Goal: Information Seeking & Learning: Learn about a topic

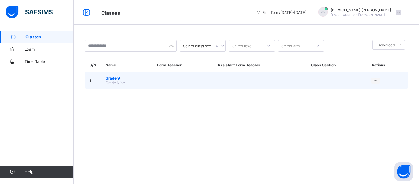
click at [114, 80] on span "Grade 9" at bounding box center [127, 78] width 42 height 5
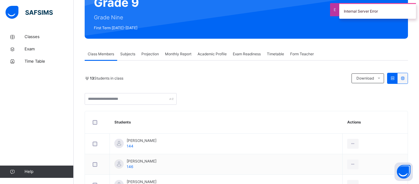
scroll to position [67, 0]
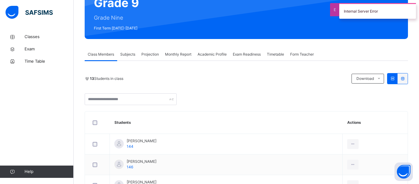
click at [172, 54] on span "Monthly Report" at bounding box center [178, 55] width 26 height 6
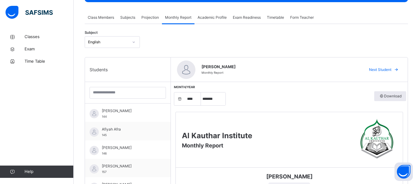
scroll to position [89, 0]
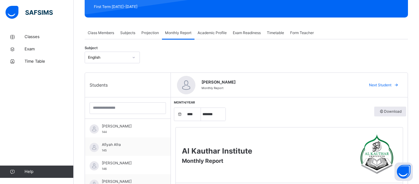
click at [158, 35] on span "Projection" at bounding box center [151, 33] width 18 height 6
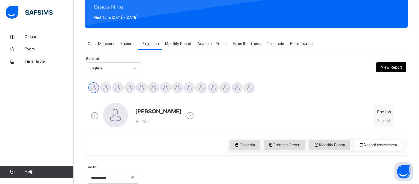
scroll to position [77, 0]
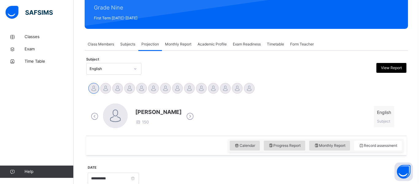
click at [178, 43] on span "Monthly Report" at bounding box center [178, 44] width 26 height 6
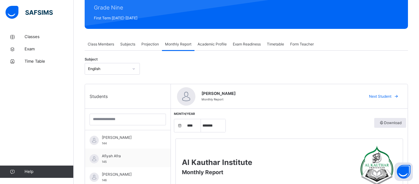
click at [215, 42] on span "Academic Profile" at bounding box center [212, 44] width 29 height 6
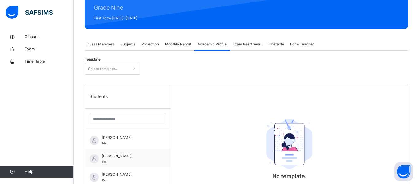
click at [240, 44] on span "Exam Readiness" at bounding box center [247, 44] width 28 height 6
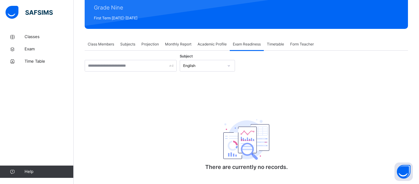
click at [277, 43] on span "Timetable" at bounding box center [275, 44] width 17 height 6
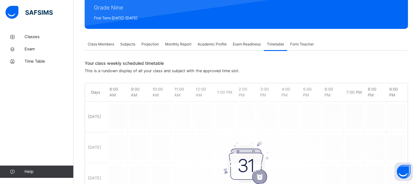
click at [295, 44] on span "Form Teacher" at bounding box center [302, 44] width 24 height 6
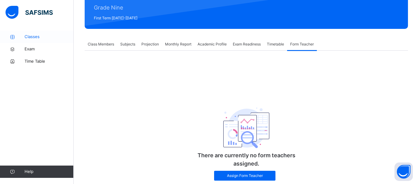
click at [58, 35] on span "Classes" at bounding box center [49, 37] width 49 height 6
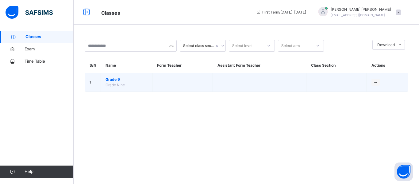
click at [110, 77] on span "Grade 9" at bounding box center [127, 80] width 42 height 6
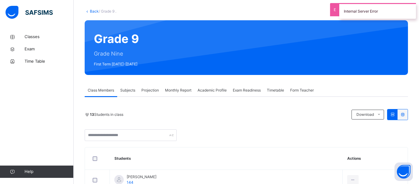
scroll to position [31, 0]
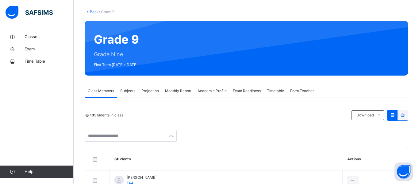
click at [127, 88] on span "Subjects" at bounding box center [127, 91] width 15 height 6
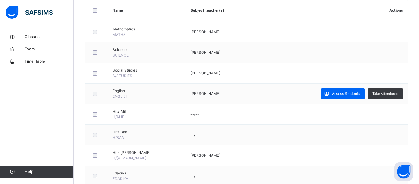
scroll to position [155, 0]
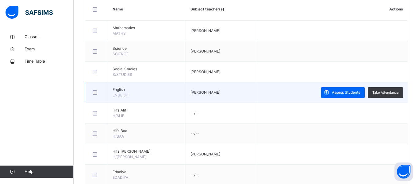
click at [141, 89] on span "English" at bounding box center [147, 90] width 68 height 6
click at [186, 102] on td "[PERSON_NAME]" at bounding box center [221, 92] width 71 height 21
click at [327, 90] on icon at bounding box center [327, 92] width 6 height 7
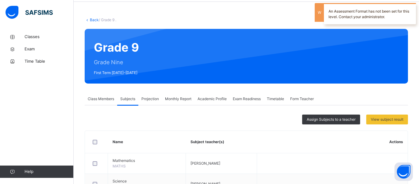
scroll to position [23, 0]
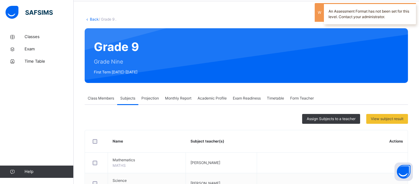
click at [277, 98] on span "Timetable" at bounding box center [275, 98] width 17 height 6
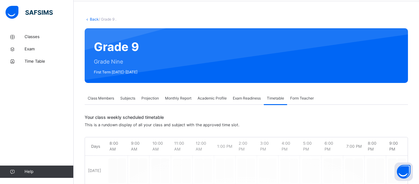
click at [155, 104] on div "Projection" at bounding box center [150, 98] width 24 height 12
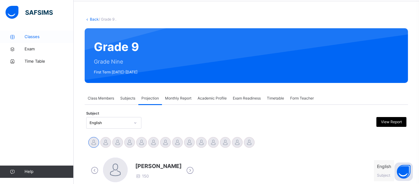
click at [45, 40] on span "Classes" at bounding box center [49, 37] width 49 height 6
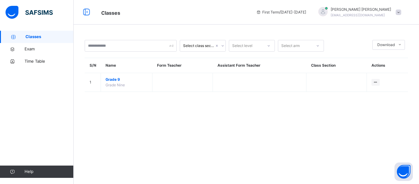
click at [45, 12] on img at bounding box center [29, 12] width 47 height 13
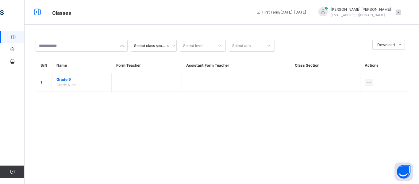
click at [45, 12] on div at bounding box center [38, 12] width 20 height 10
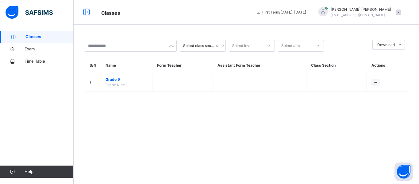
click at [306, 13] on span "First Term / [DATE]-[DATE]" at bounding box center [281, 13] width 50 height 6
click at [81, 10] on icon at bounding box center [86, 12] width 10 height 11
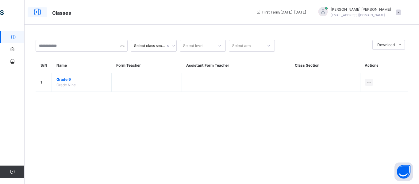
click at [35, 16] on icon at bounding box center [37, 12] width 10 height 11
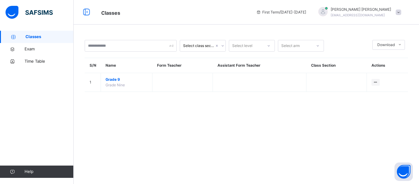
click at [403, 10] on div "[PERSON_NAME] [EMAIL_ADDRESS][DOMAIN_NAME]" at bounding box center [359, 12] width 92 height 11
click at [25, 48] on span "Exam" at bounding box center [49, 49] width 49 height 6
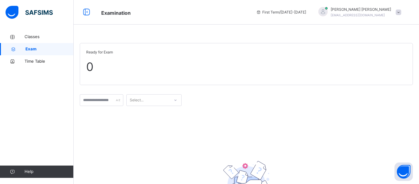
click at [40, 6] on img at bounding box center [29, 12] width 47 height 13
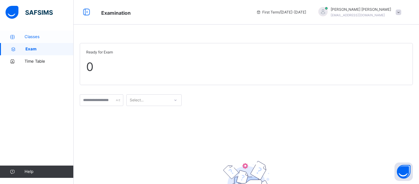
click at [37, 32] on link "Classes" at bounding box center [37, 37] width 74 height 12
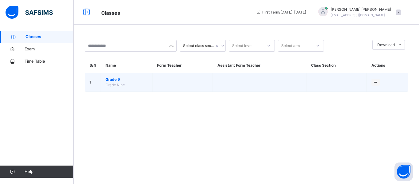
click at [120, 83] on span "Grade Nine" at bounding box center [115, 85] width 19 height 5
click at [99, 83] on td "1" at bounding box center [93, 82] width 16 height 19
click at [91, 80] on td "1" at bounding box center [93, 82] width 16 height 19
click at [116, 77] on span "Grade 9" at bounding box center [127, 80] width 42 height 6
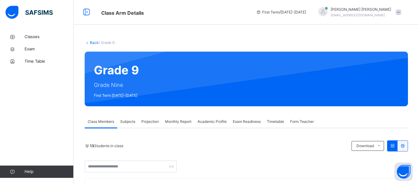
click at [224, 120] on span "Academic Profile" at bounding box center [212, 122] width 29 height 6
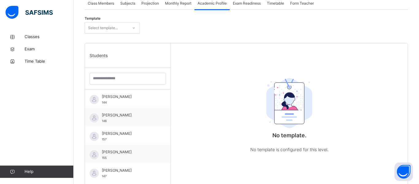
scroll to position [121, 0]
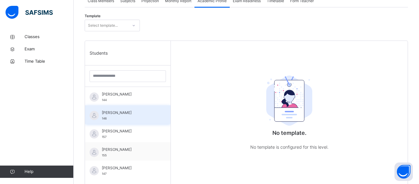
click at [132, 114] on span "[PERSON_NAME]" at bounding box center [129, 113] width 55 height 6
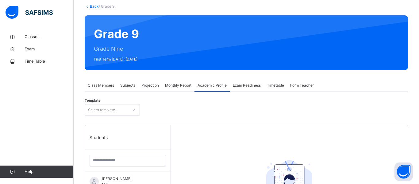
scroll to position [34, 0]
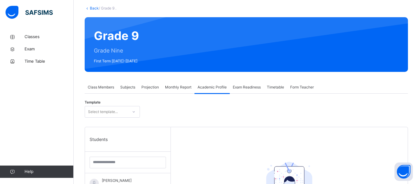
click at [112, 93] on div "Class Members" at bounding box center [101, 87] width 33 height 12
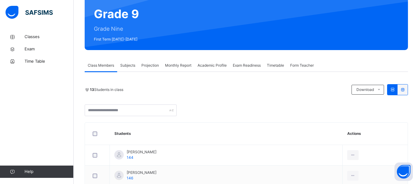
scroll to position [57, 0]
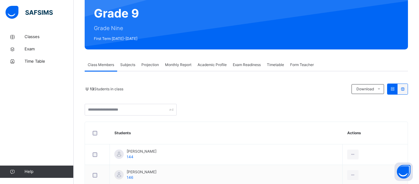
click at [121, 71] on div "Subjects" at bounding box center [127, 65] width 21 height 12
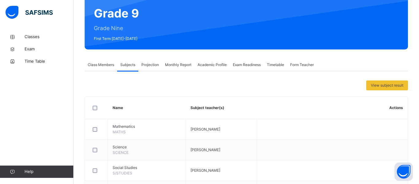
click at [146, 65] on span "Projection" at bounding box center [151, 65] width 18 height 6
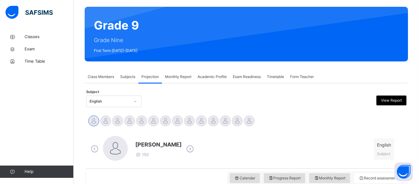
scroll to position [0, 0]
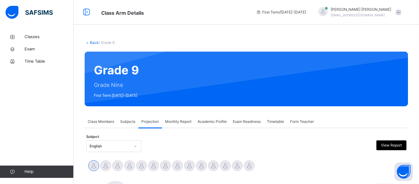
click at [37, 14] on img at bounding box center [29, 12] width 47 height 13
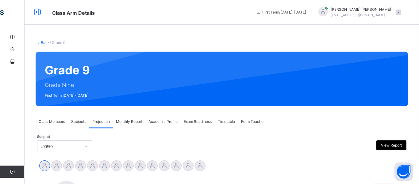
click at [37, 14] on div at bounding box center [38, 12] width 20 height 10
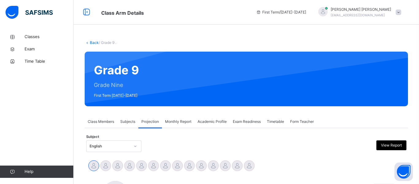
click at [298, 13] on span "First Term / [DATE]-[DATE]" at bounding box center [281, 13] width 50 height 6
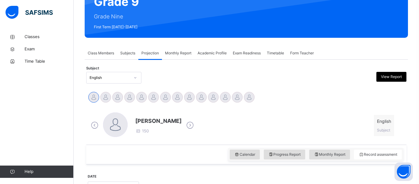
scroll to position [78, 0]
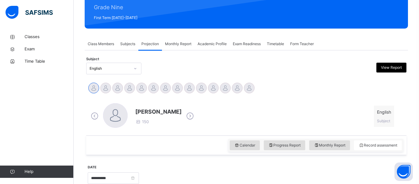
click at [135, 45] on span "Subjects" at bounding box center [127, 44] width 15 height 6
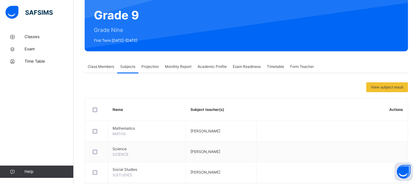
scroll to position [58, 0]
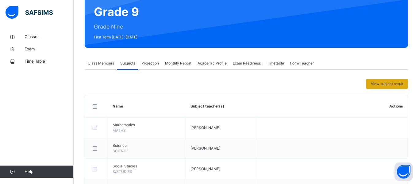
click at [389, 84] on span "View subject result" at bounding box center [387, 84] width 33 height 6
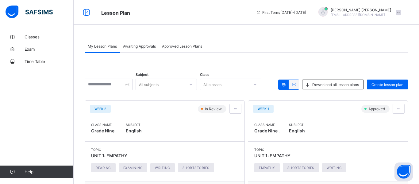
scroll to position [62, 0]
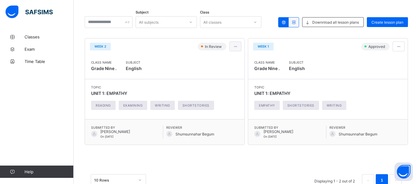
click at [235, 45] on span at bounding box center [235, 46] width 5 height 5
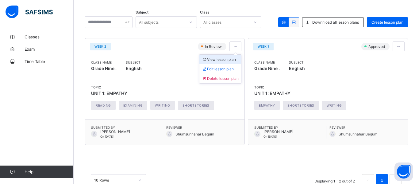
click at [220, 60] on span "View lesson plan" at bounding box center [219, 59] width 34 height 5
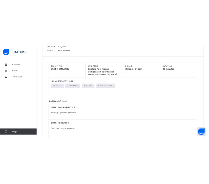
scroll to position [81, 0]
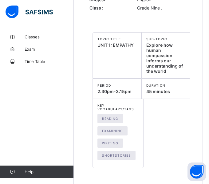
click at [152, 58] on span "Explore how human compassion informs our understanding of the world" at bounding box center [164, 57] width 37 height 31
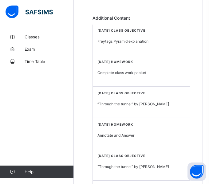
scroll to position [249, 0]
